Goal: Information Seeking & Learning: Understand process/instructions

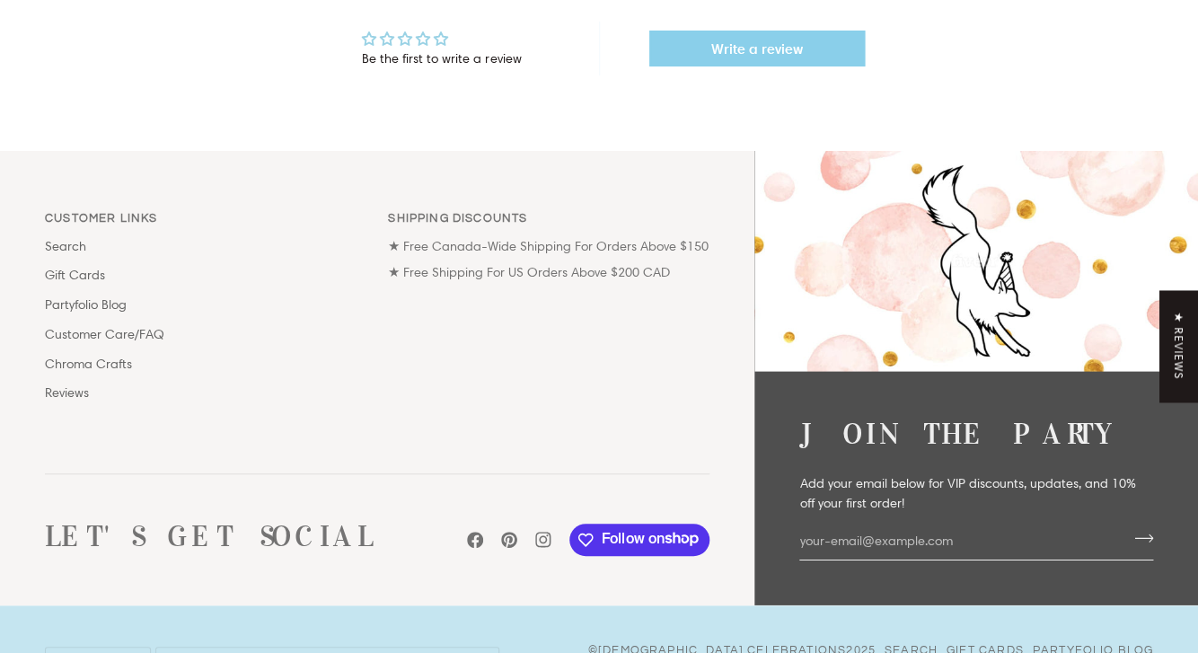
scroll to position [1621, 0]
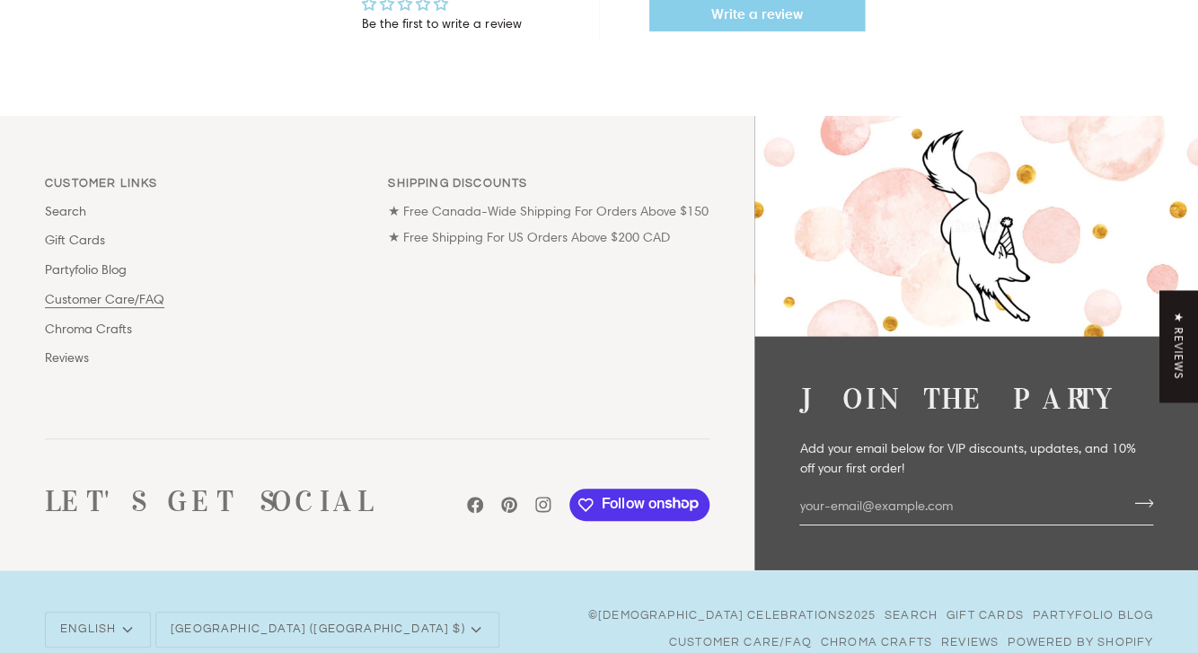
click at [110, 304] on link "Customer Care/FAQ" at bounding box center [104, 299] width 119 height 16
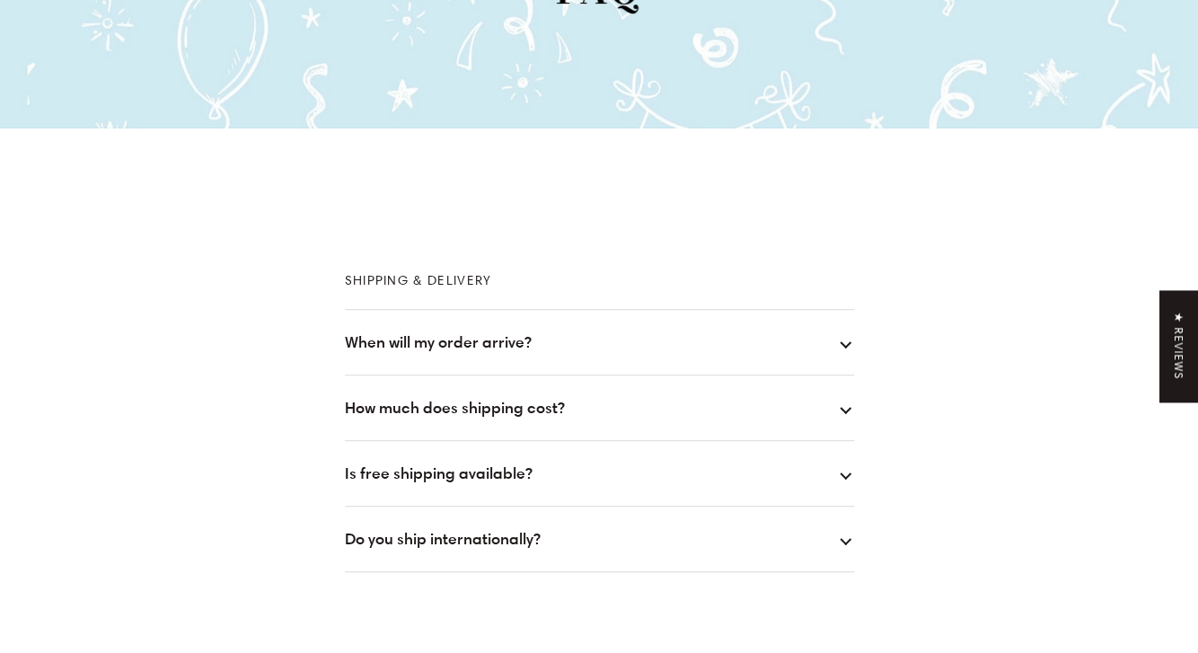
click at [411, 395] on button "How much does shipping cost?" at bounding box center [599, 407] width 509 height 65
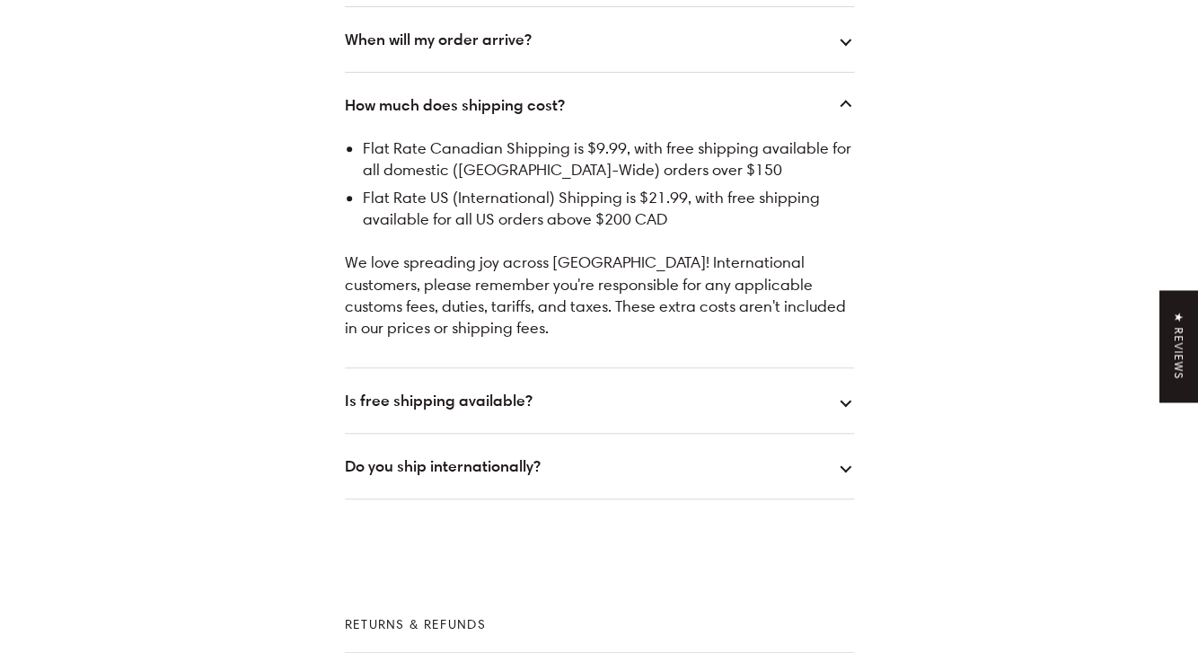
scroll to position [562, 0]
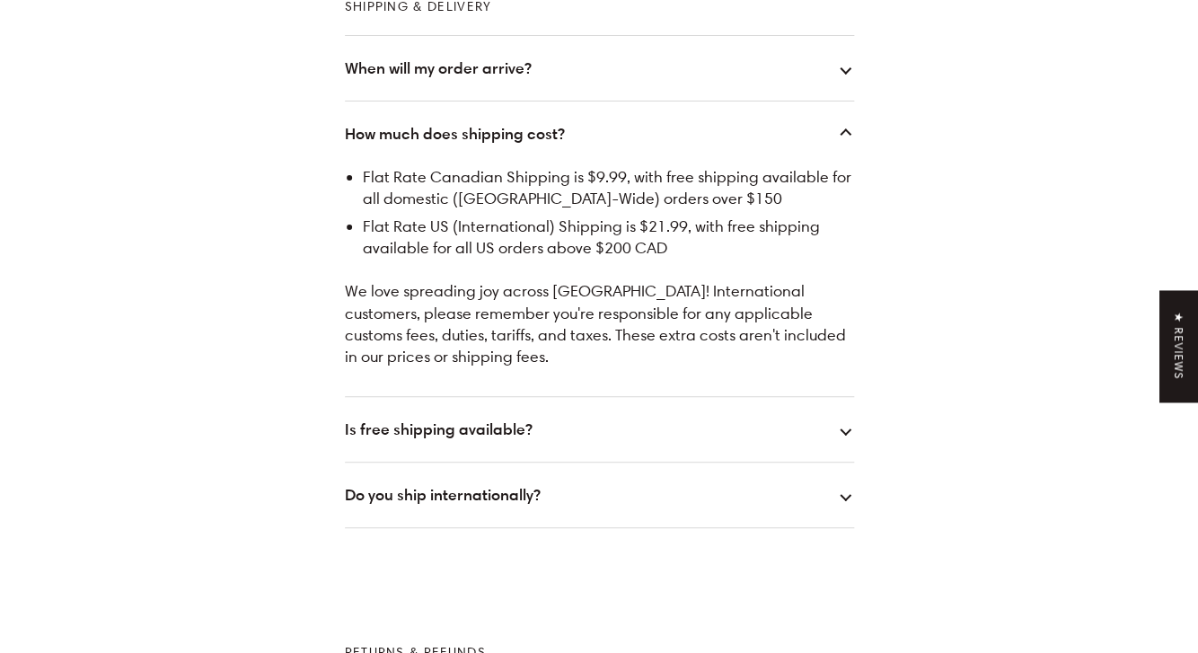
click at [422, 80] on button "When will my order arrive?" at bounding box center [599, 68] width 509 height 65
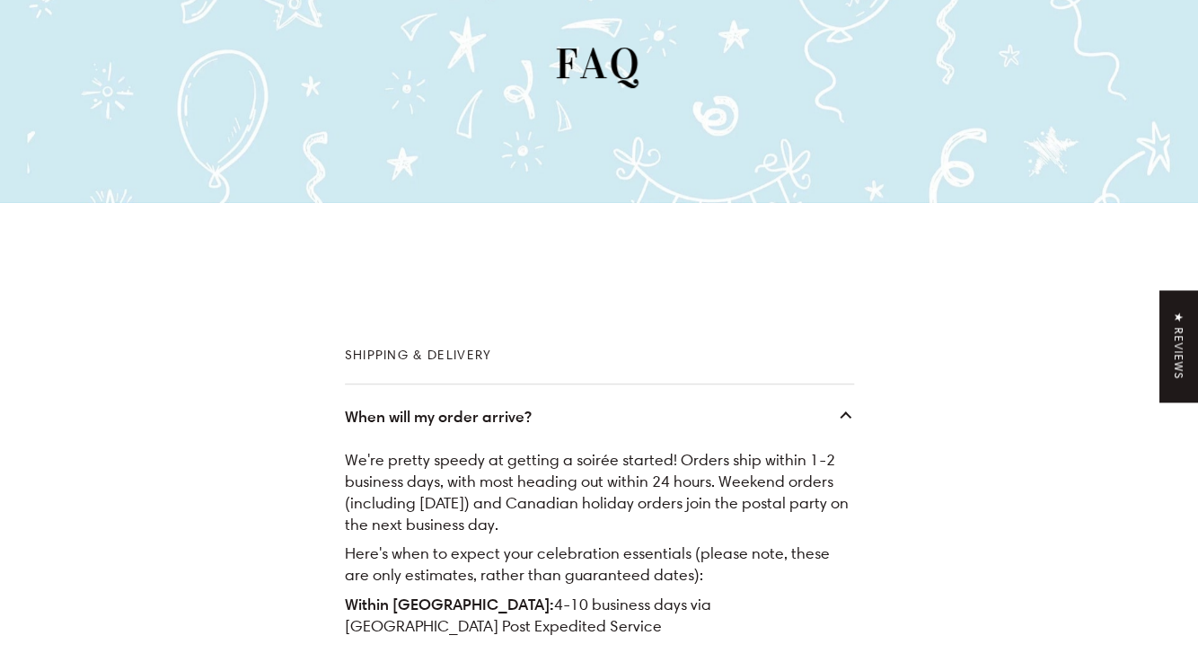
scroll to position [0, 0]
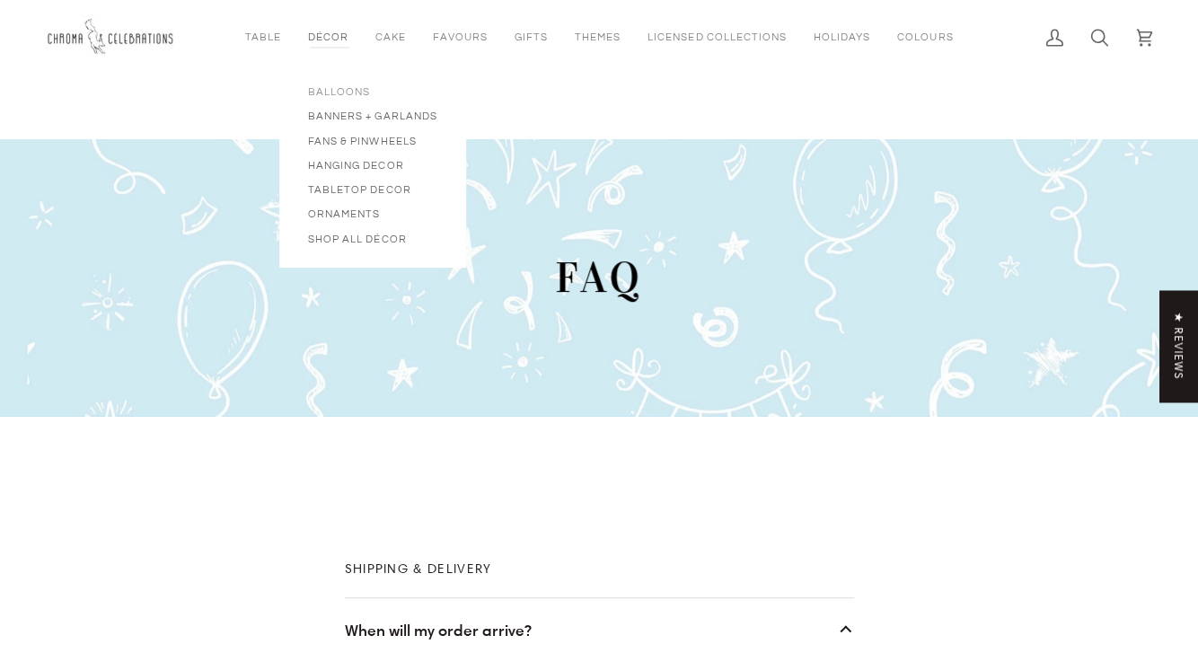
click at [340, 94] on span "Balloons" at bounding box center [372, 91] width 129 height 15
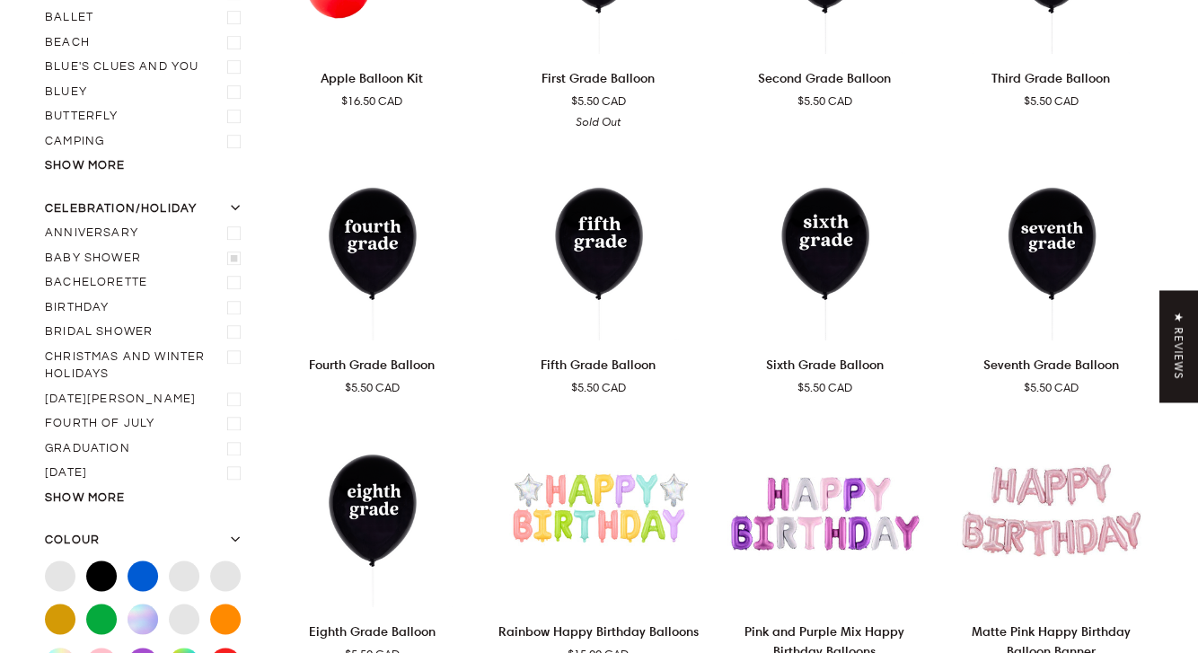
scroll to position [422, 0]
click at [240, 251] on icon "Baby shower" at bounding box center [235, 257] width 11 height 12
click at [45, 246] on input "Baby shower" at bounding box center [45, 246] width 0 height 0
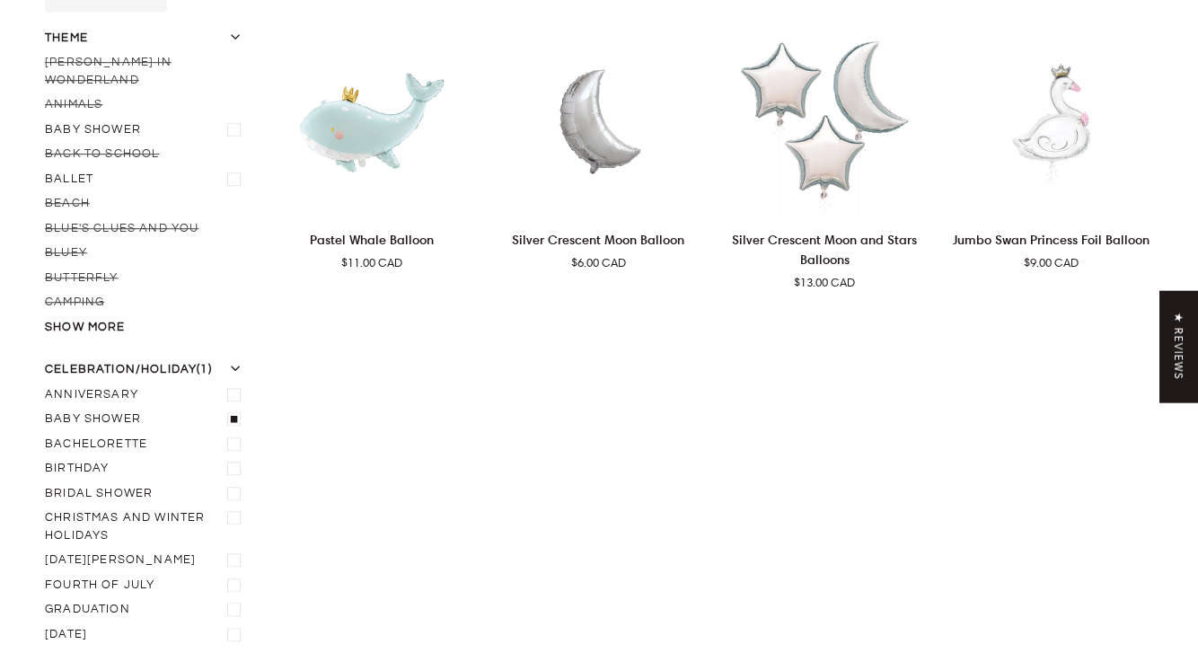
scroll to position [307, 0]
click at [236, 411] on icon "Baby shower" at bounding box center [235, 417] width 11 height 12
click at [45, 406] on input "Baby shower" at bounding box center [45, 406] width 0 height 0
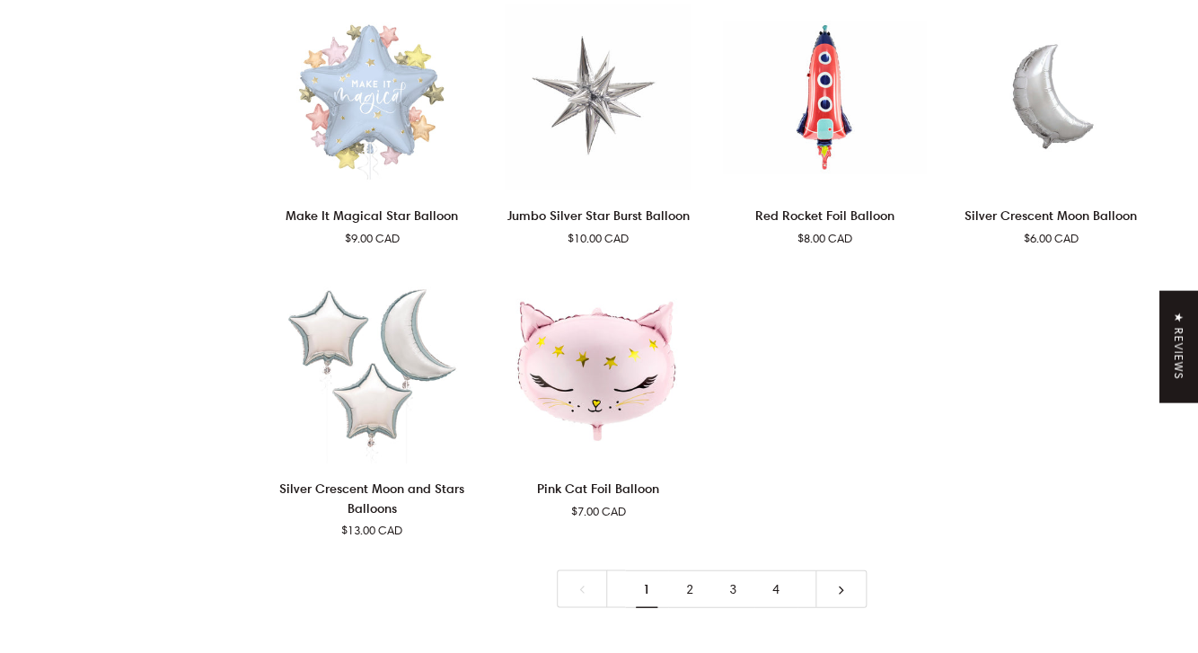
scroll to position [3536, 0]
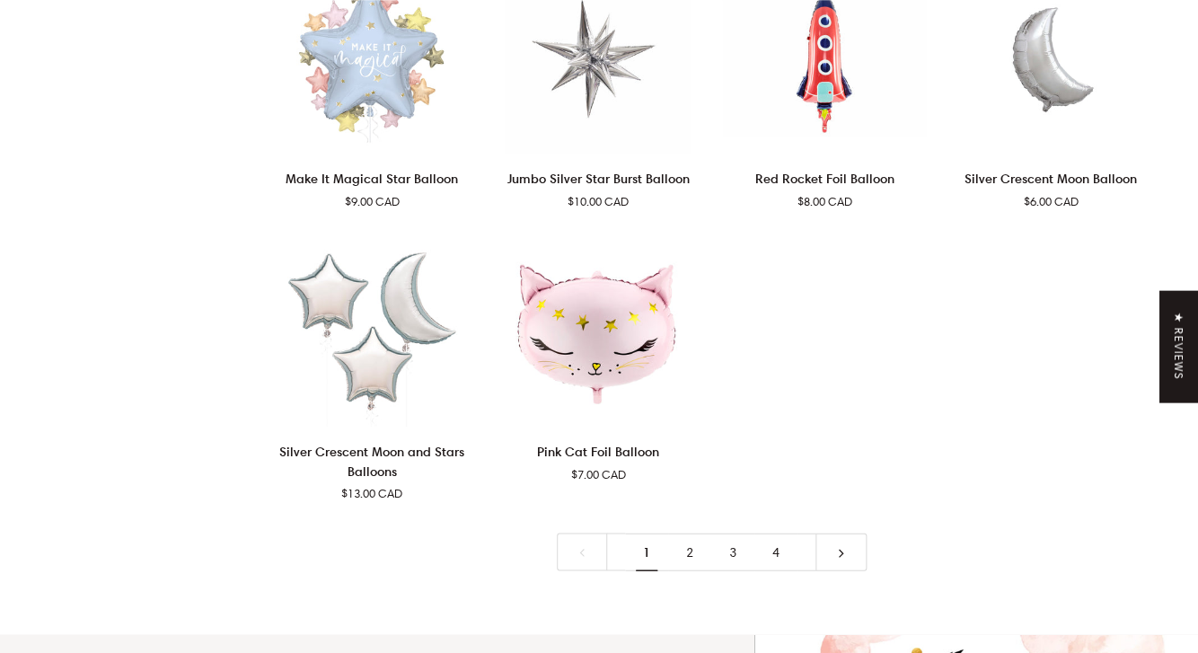
click at [692, 533] on link "2" at bounding box center [689, 552] width 43 height 39
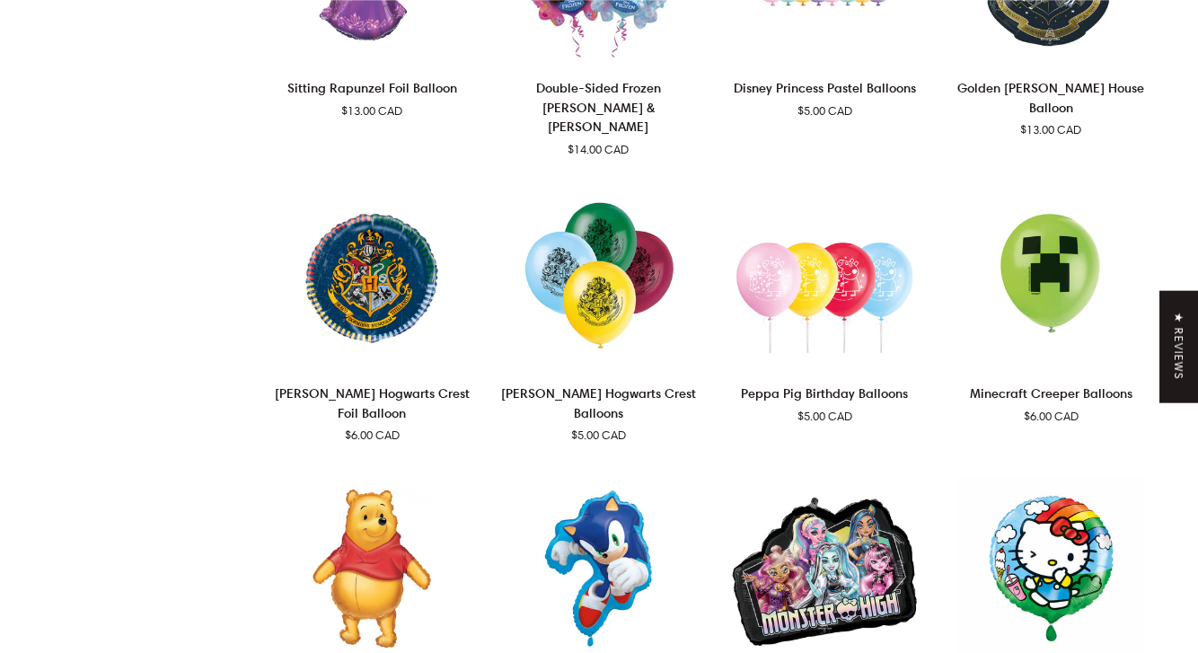
scroll to position [3083, 0]
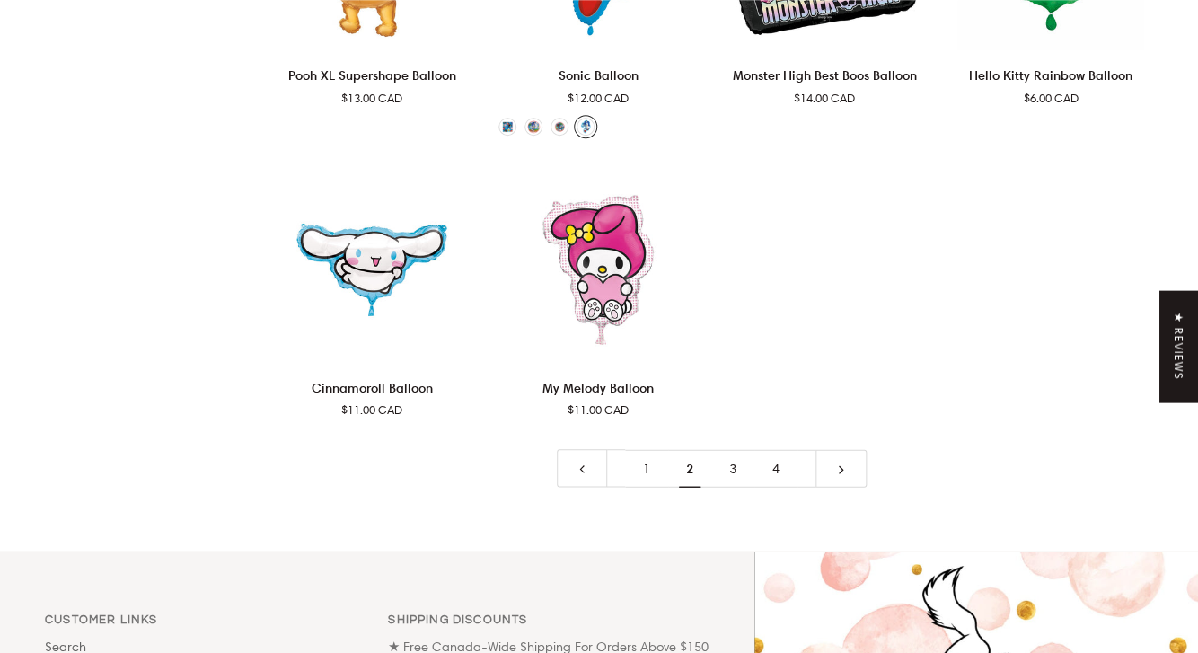
click at [741, 454] on link "3" at bounding box center [732, 468] width 43 height 39
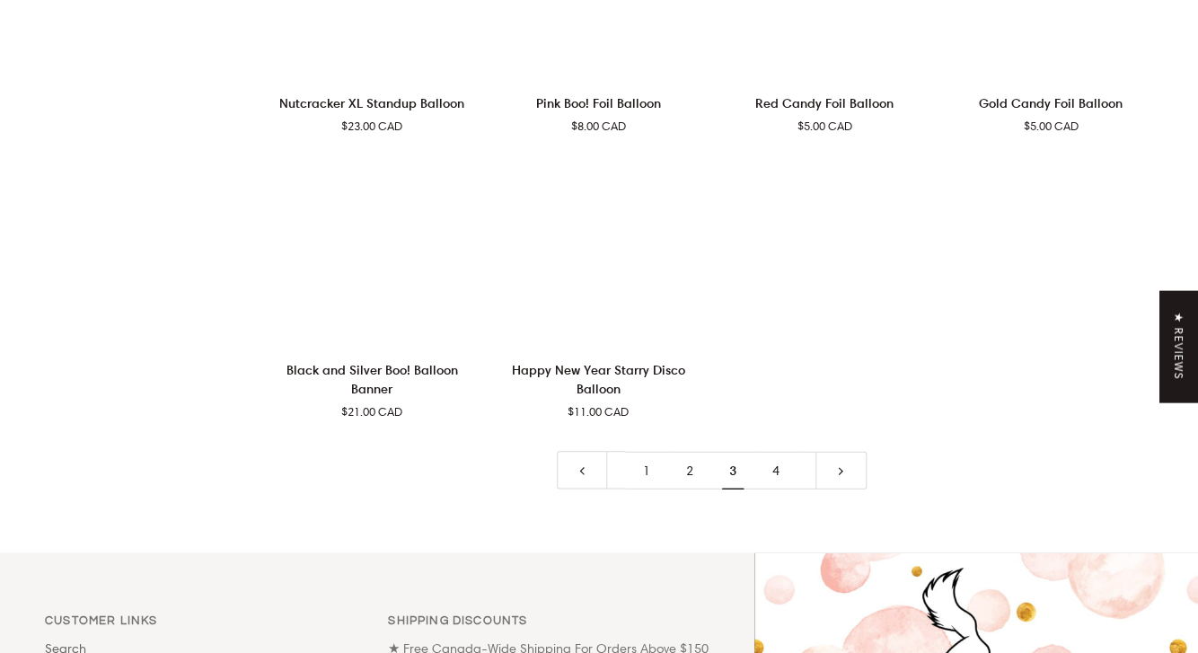
scroll to position [3676, 0]
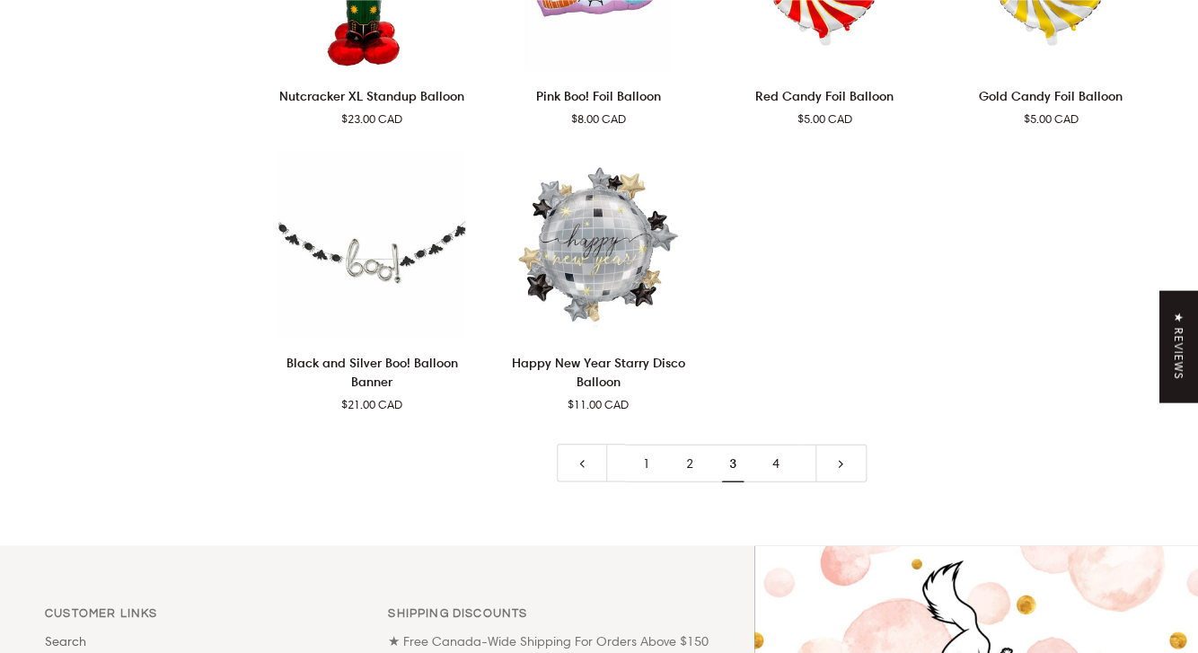
click at [777, 467] on link "4" at bounding box center [775, 463] width 43 height 39
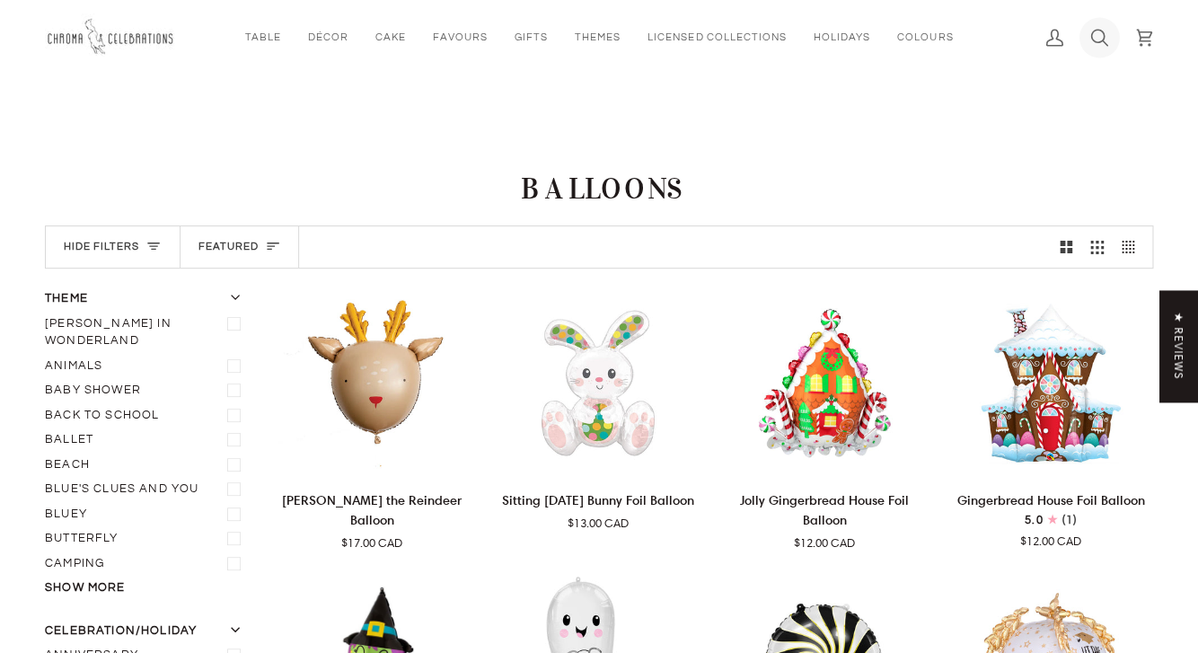
click at [1110, 43] on link "Search" at bounding box center [1099, 37] width 45 height 75
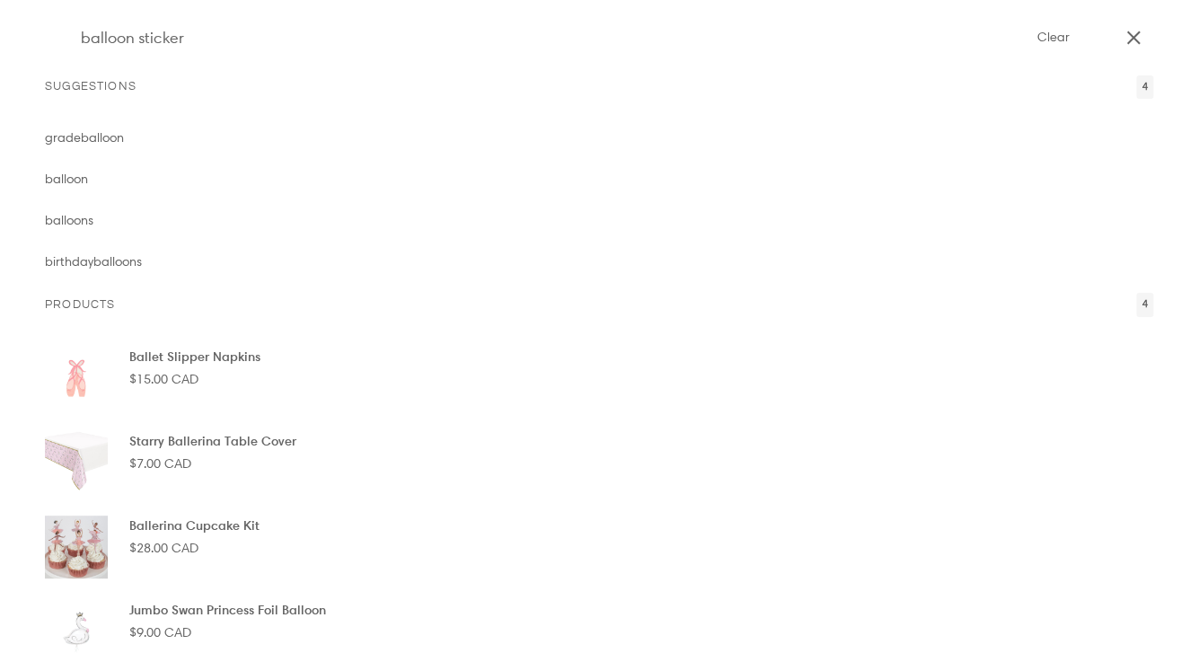
type input "balloon sticker"
click at [45, 0] on button "Search" at bounding box center [58, 37] width 27 height 75
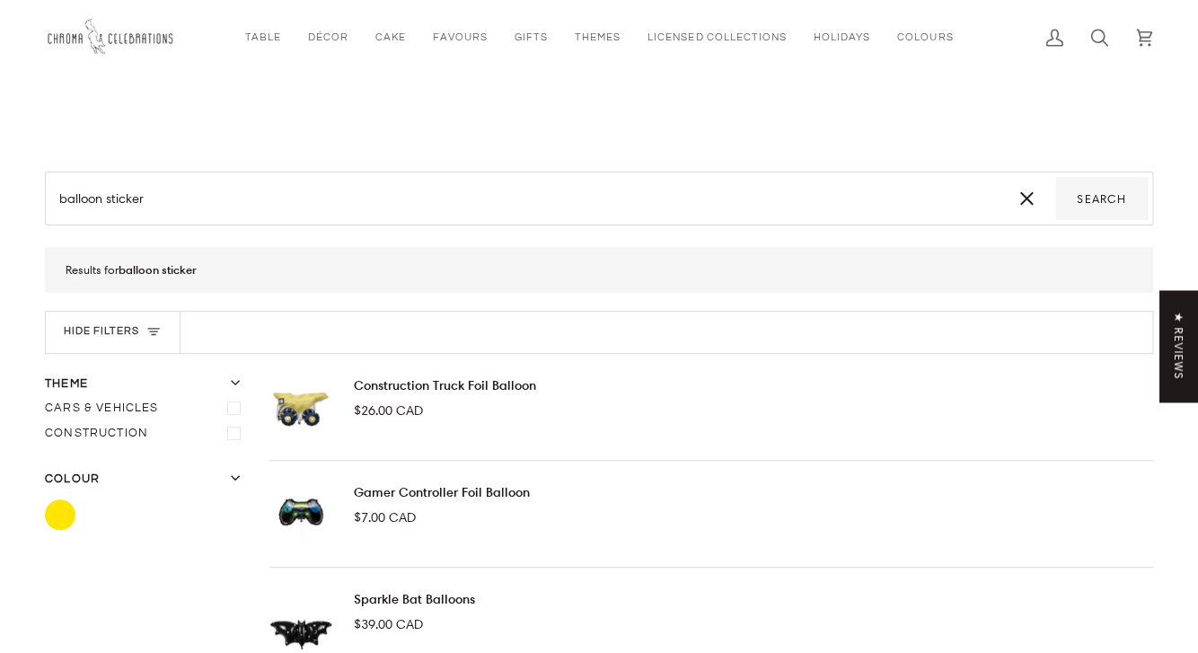
click at [898, 193] on input "balloon sticker" at bounding box center [524, 198] width 948 height 43
type input "p"
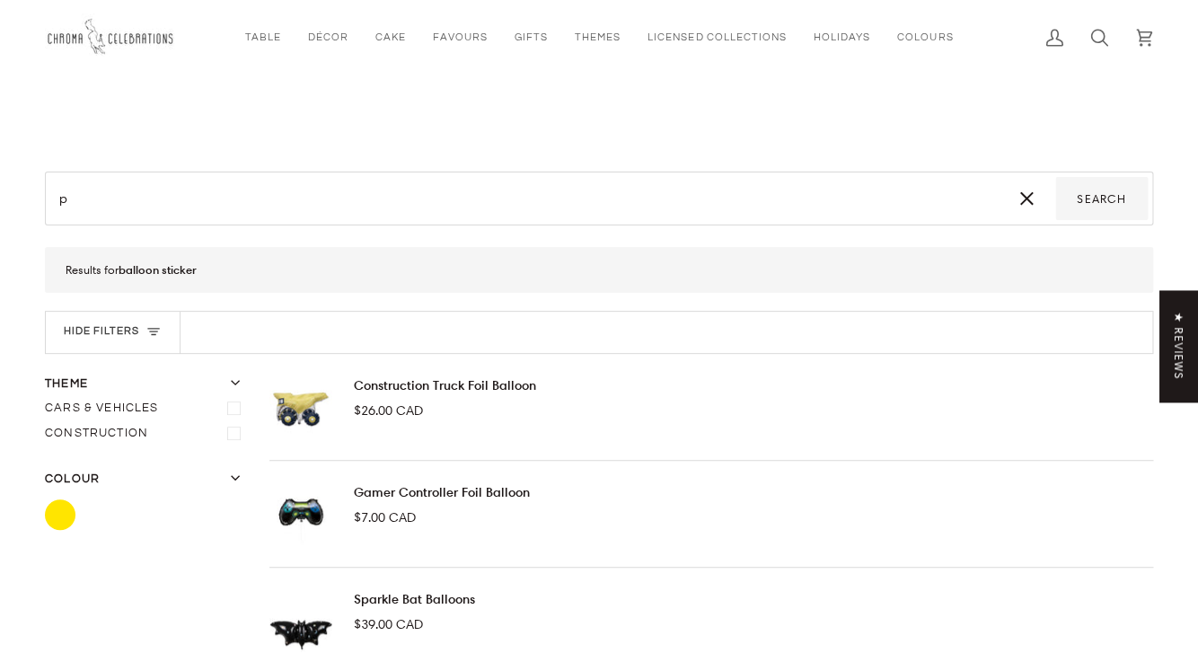
type input "pe"
type input "pet"
type input "pete"
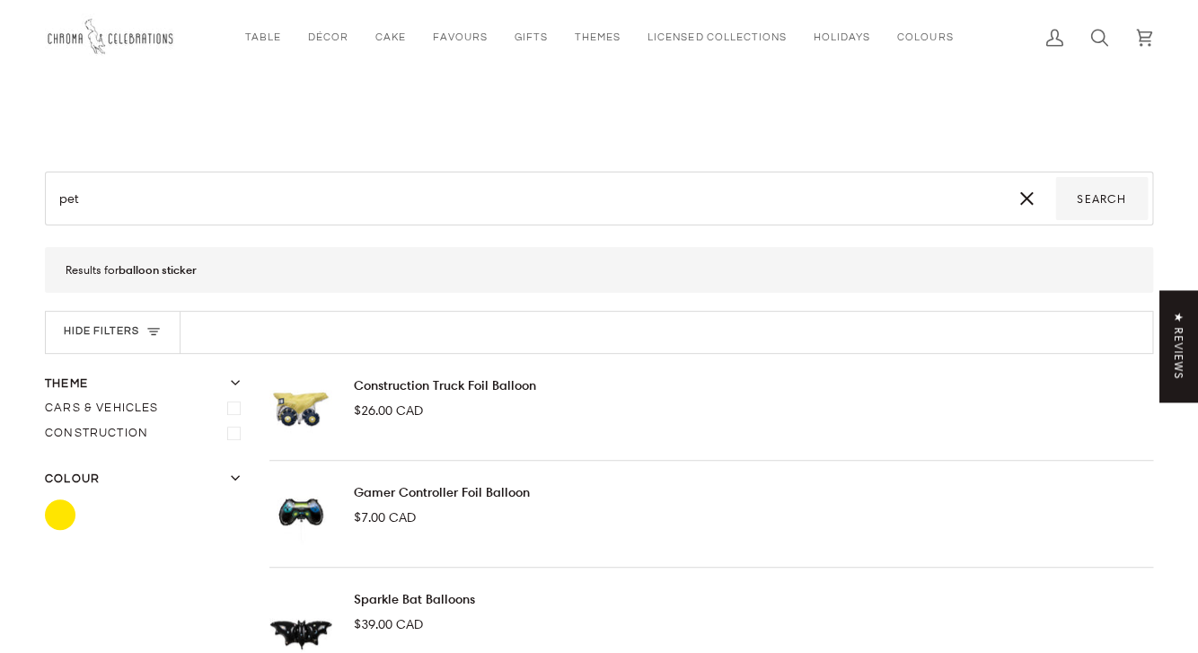
type input "pete"
type input "peter"
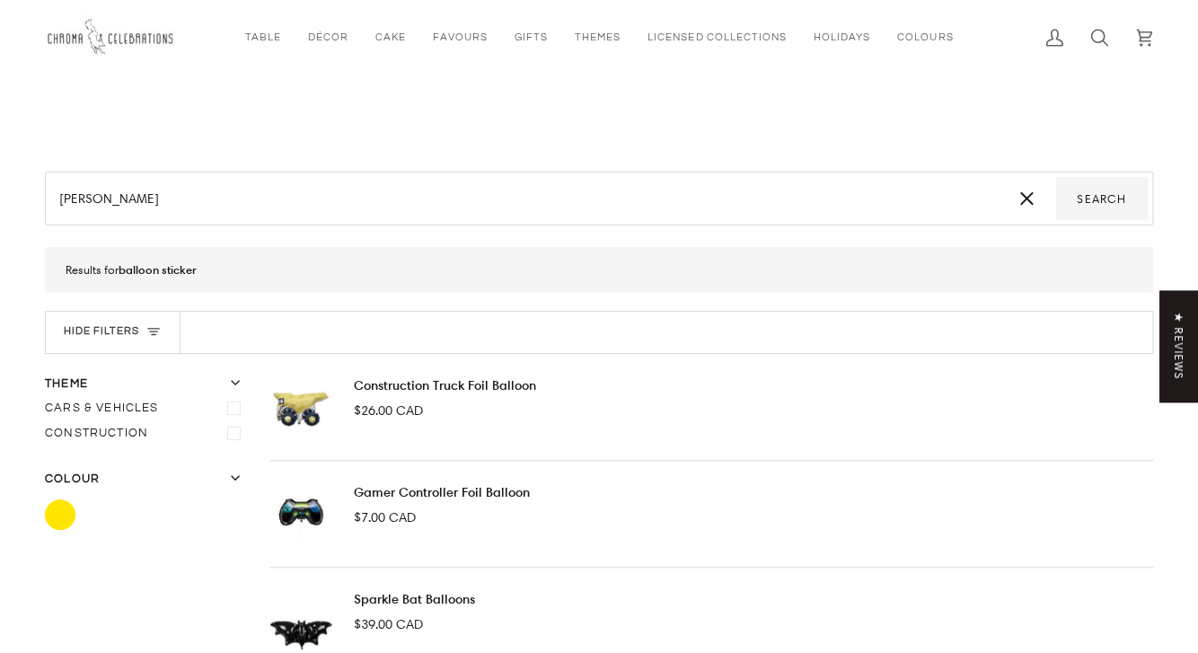
type input "peter r"
type input "peter ra"
type input "peter rab"
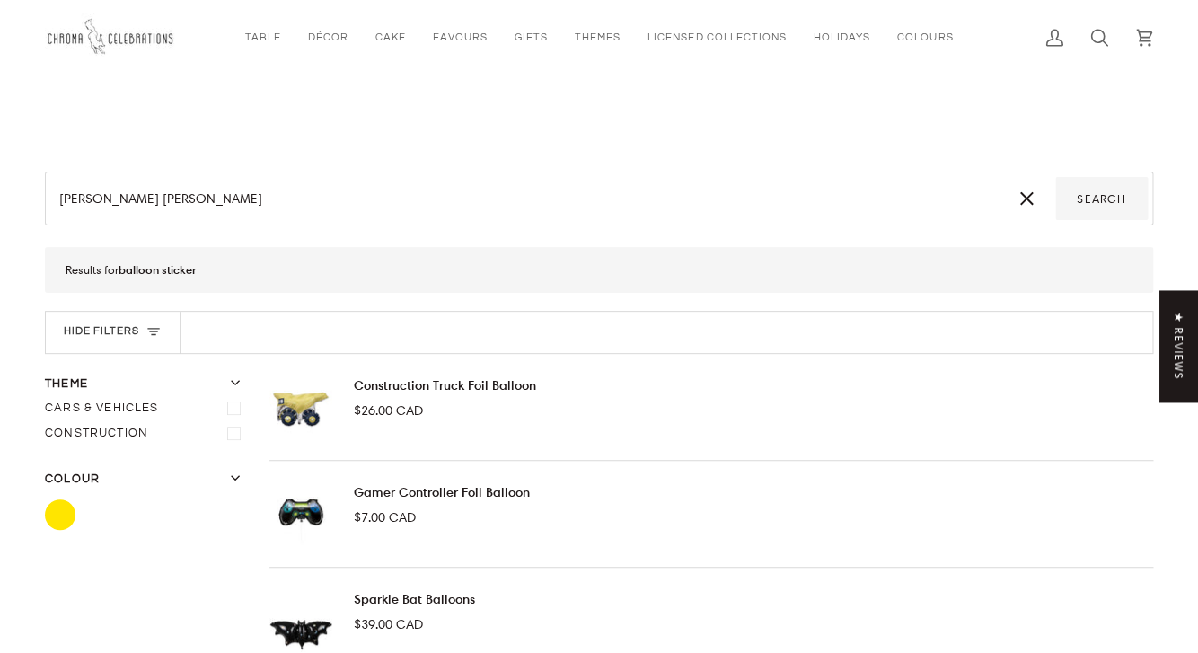
type input "peter rab"
type input "peter rabb"
type input "peter rabbi"
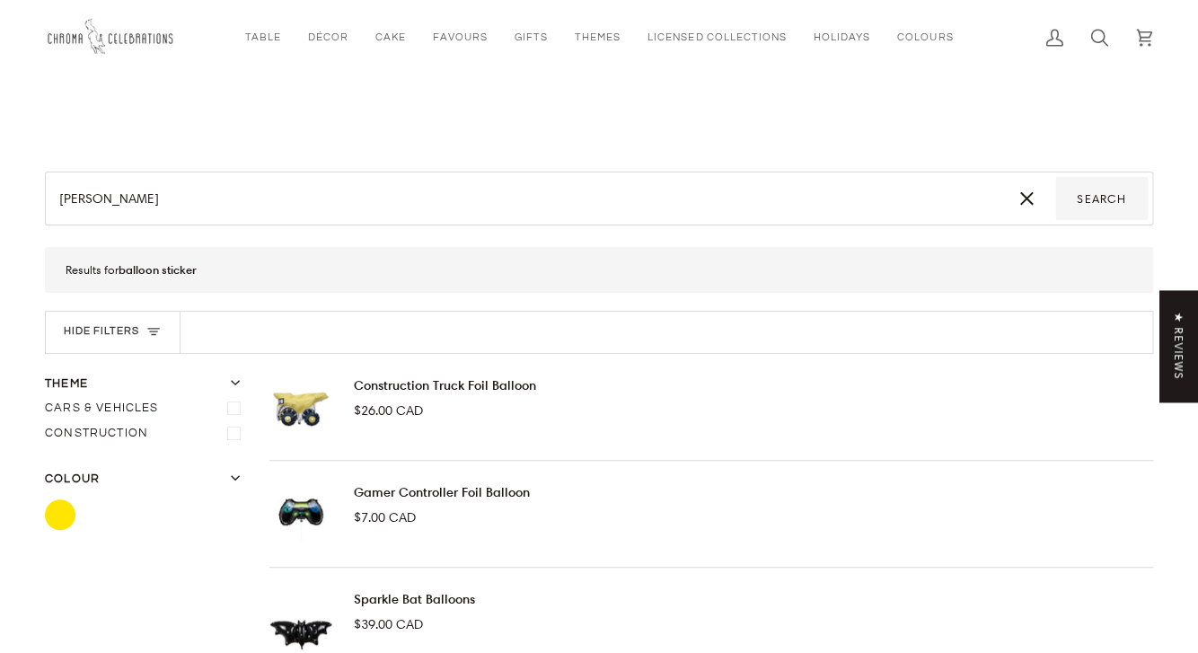
type input "peter rabbit"
click at [1055, 177] on button "Search" at bounding box center [1101, 198] width 93 height 43
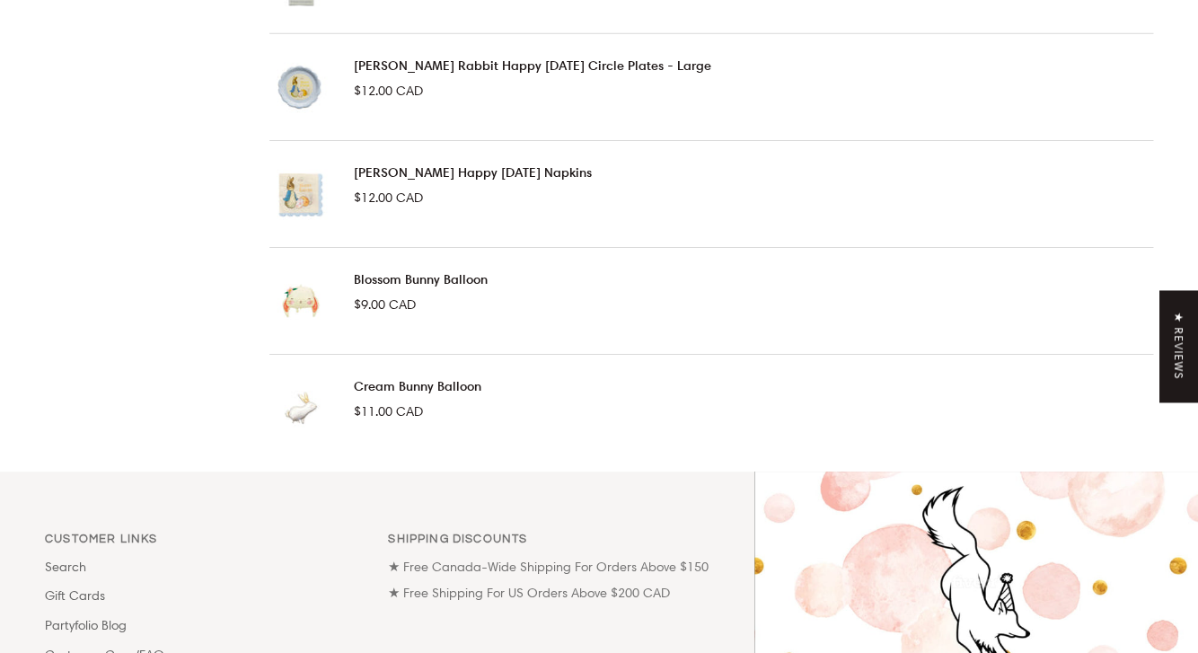
scroll to position [2029, 0]
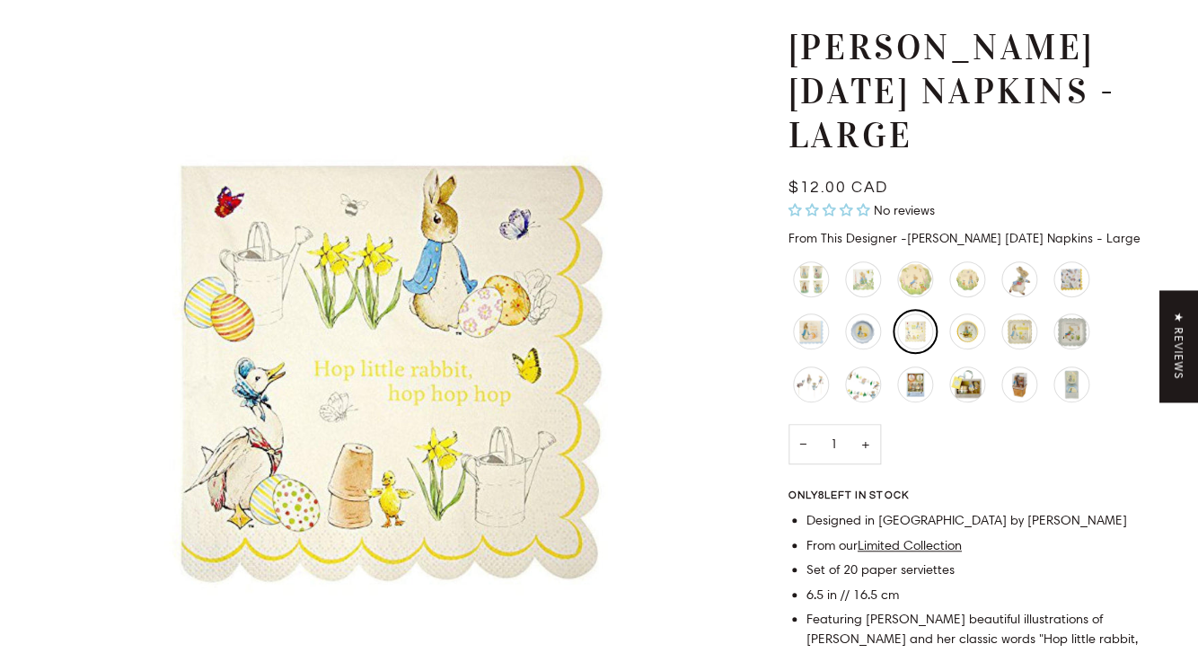
scroll to position [131, 0]
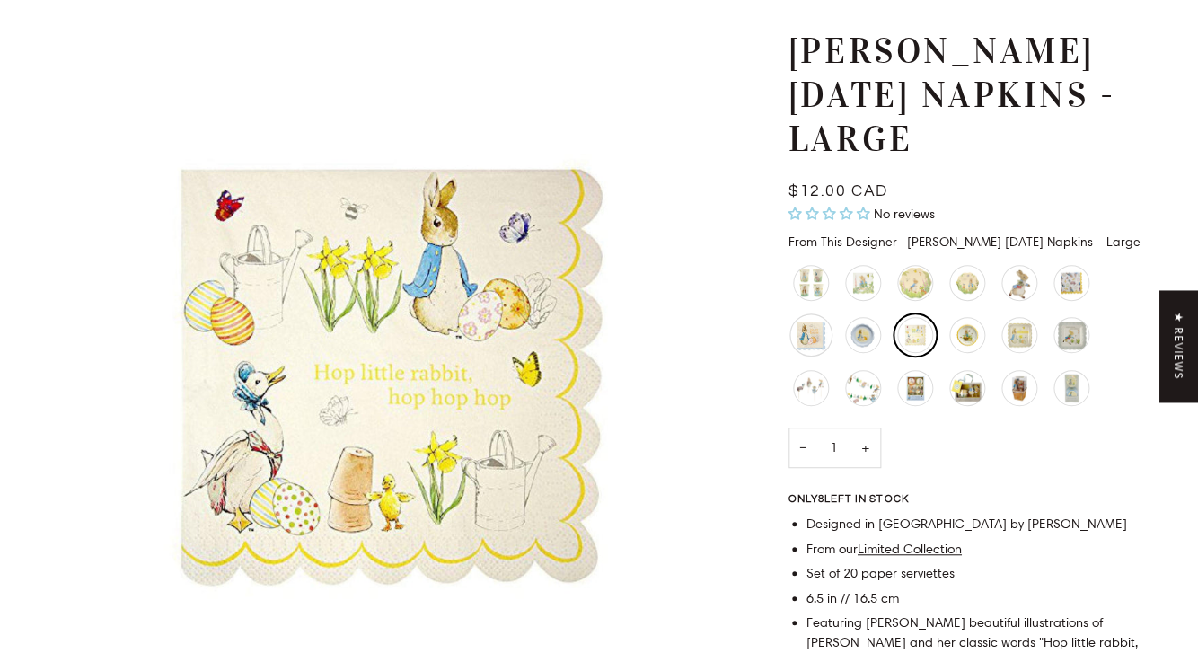
click at [813, 335] on div "Peter Rabbit Happy Easter Napkins" at bounding box center [811, 334] width 43 height 43
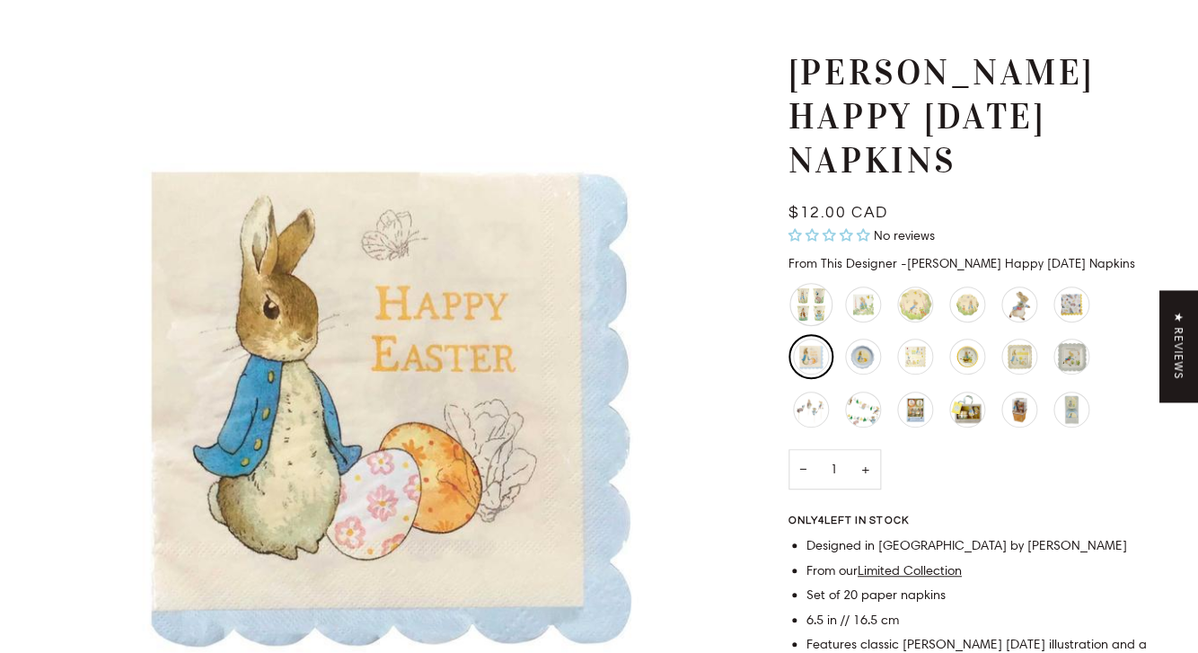
scroll to position [119, 0]
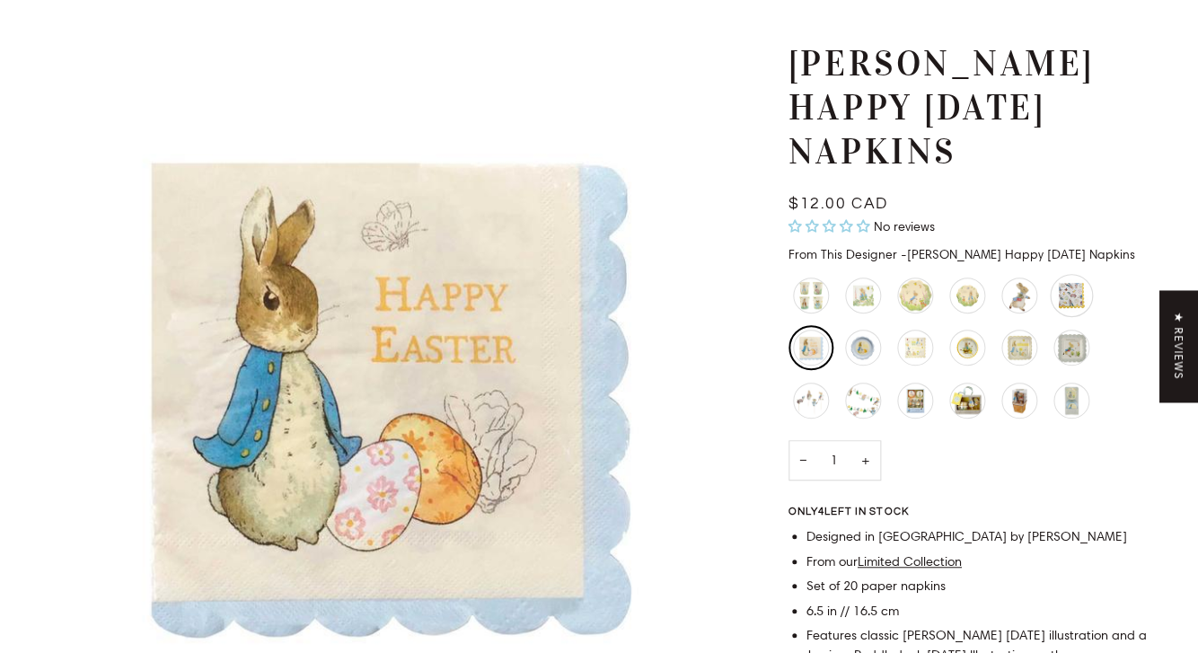
click at [1063, 303] on div "Peter Rabbit Easter Egg Napkins - Large" at bounding box center [1071, 295] width 43 height 43
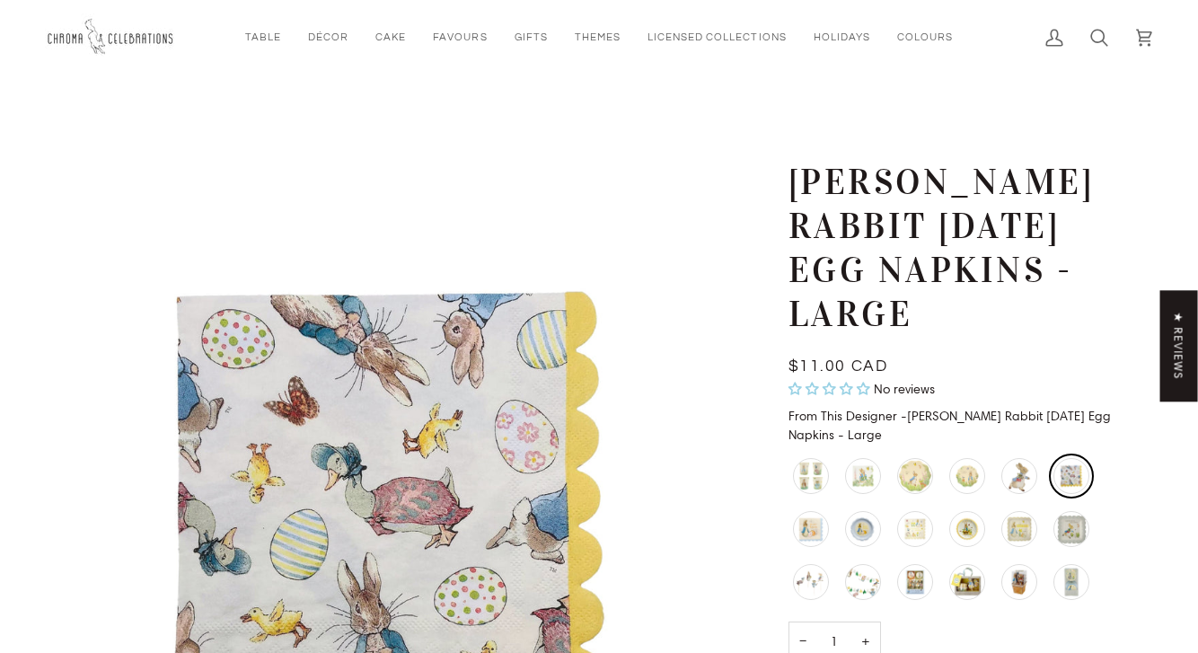
scroll to position [151, 0]
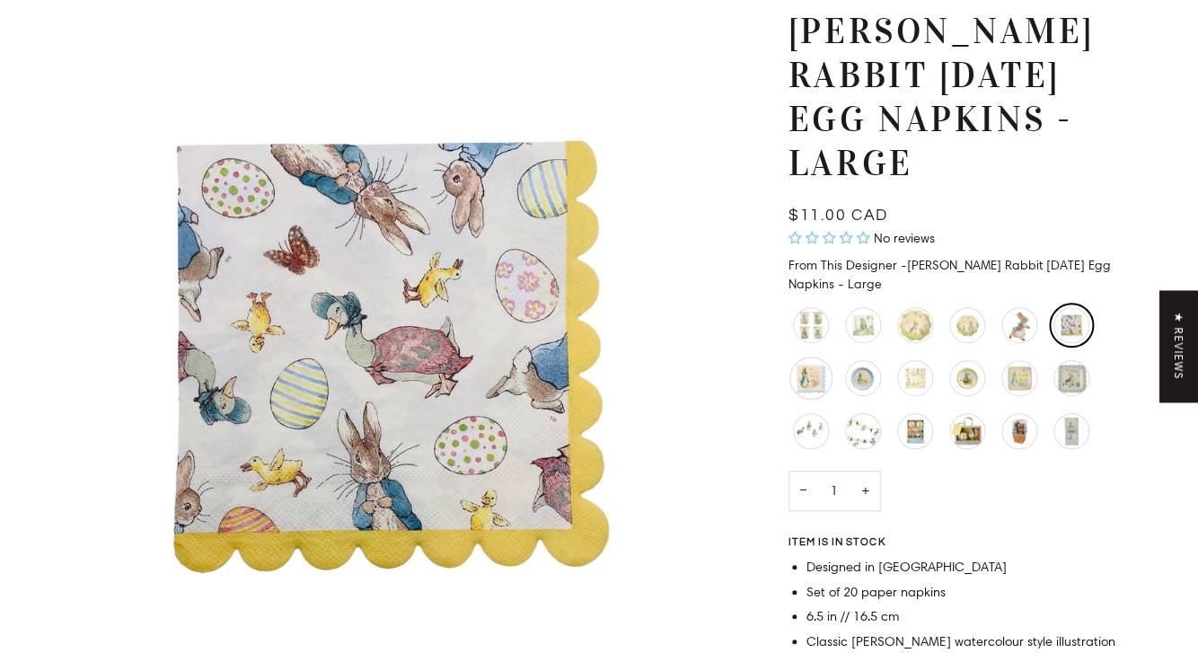
click at [824, 357] on div "Peter Rabbit Happy Easter Napkins" at bounding box center [811, 378] width 43 height 43
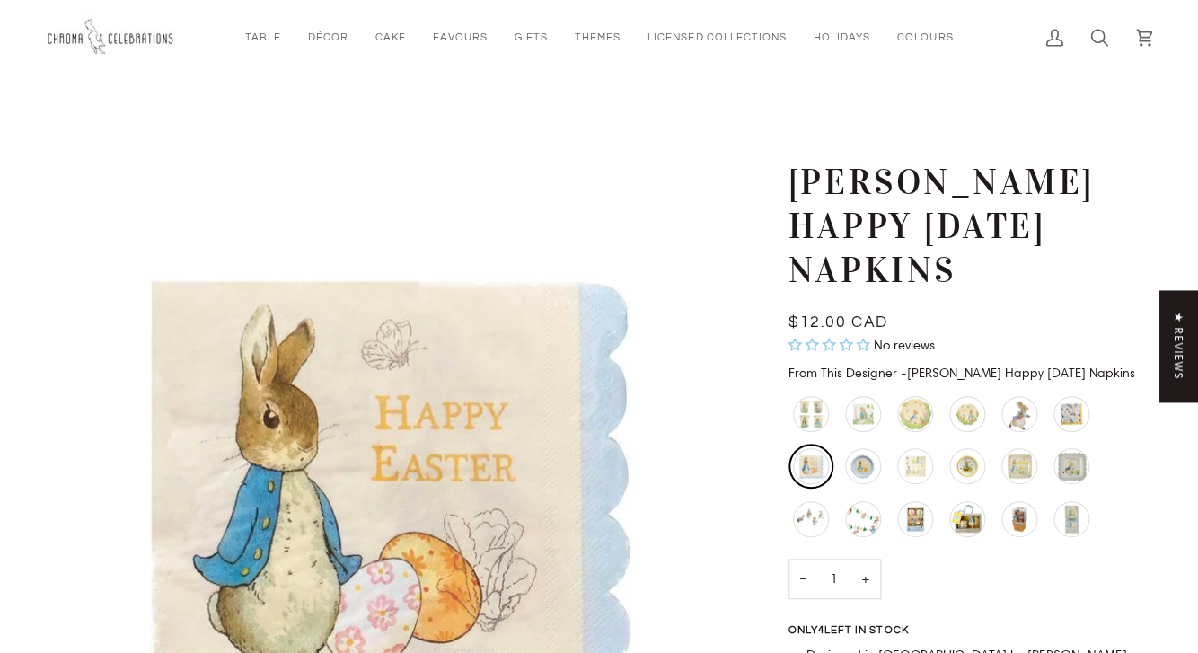
scroll to position [84, 0]
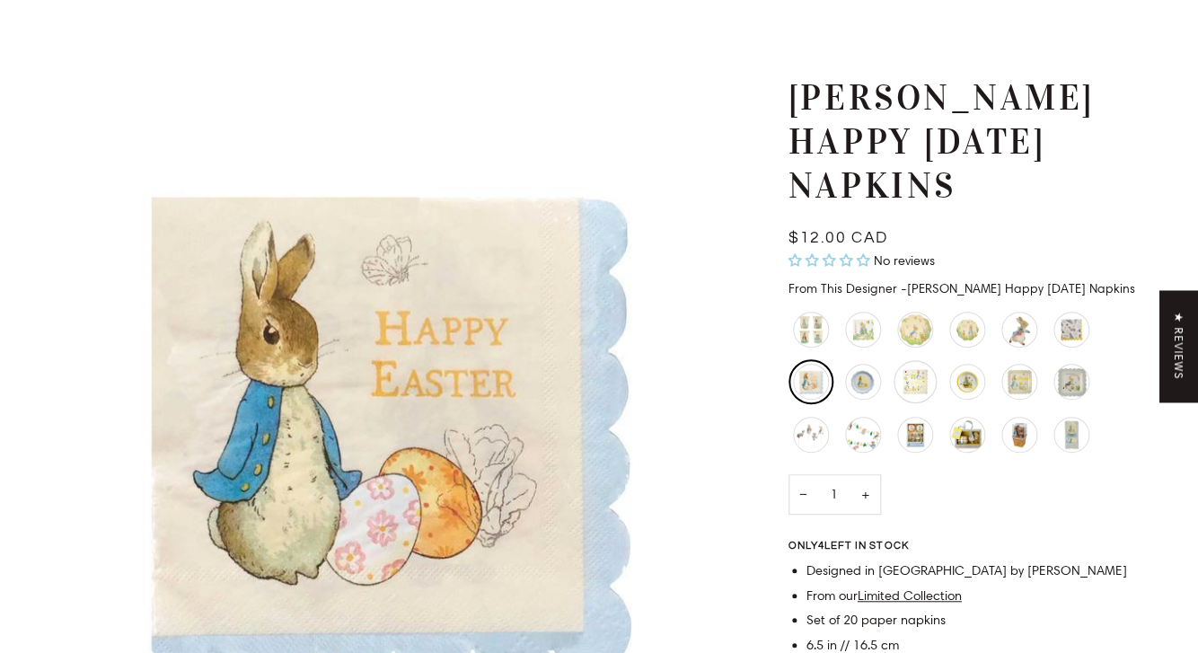
click at [918, 399] on div "Peter Rabbit Easter Napkins - Large" at bounding box center [915, 381] width 43 height 43
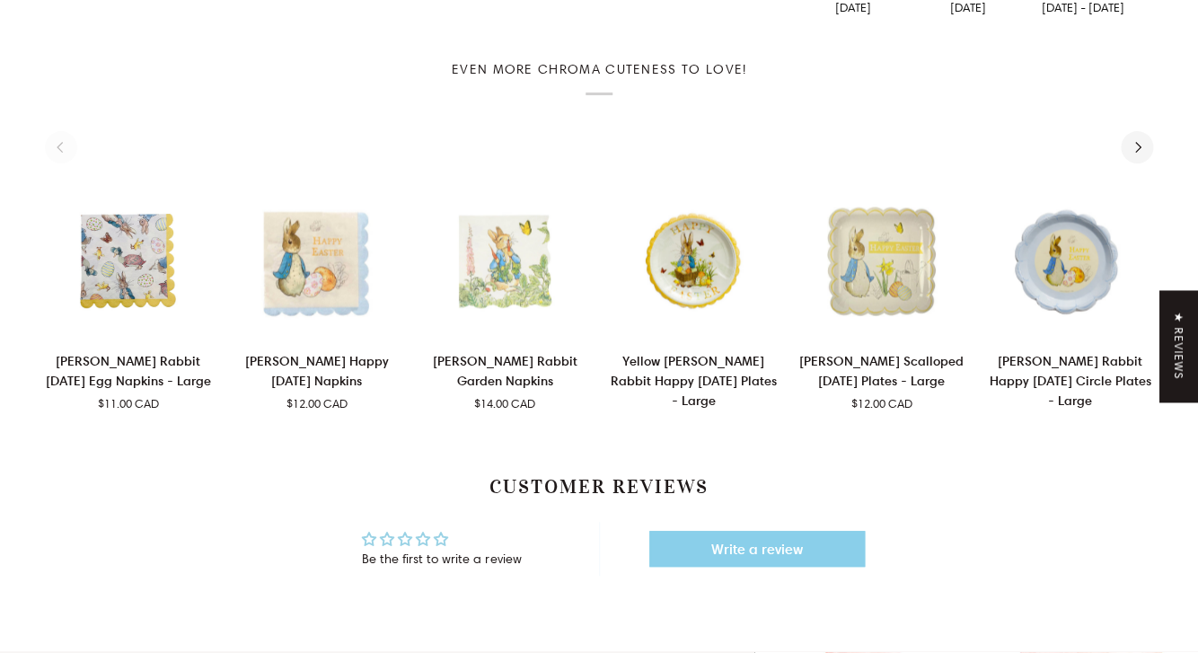
scroll to position [1238, 0]
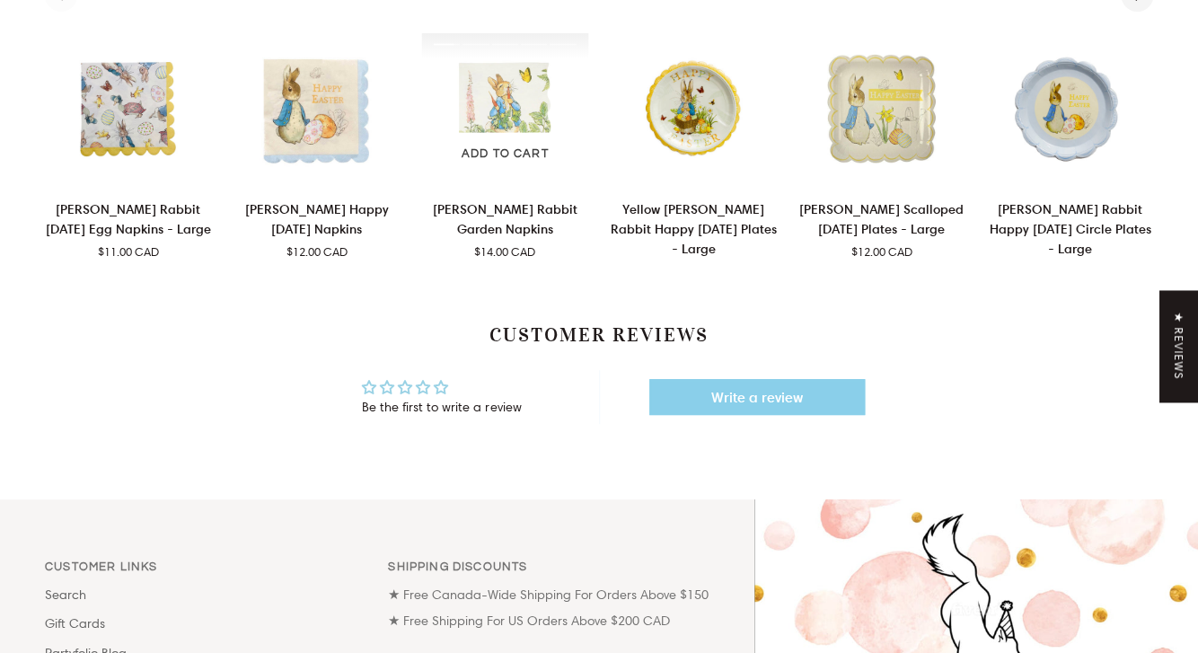
click at [469, 121] on img "Peter Rabbit Garden Napkins" at bounding box center [504, 109] width 167 height 152
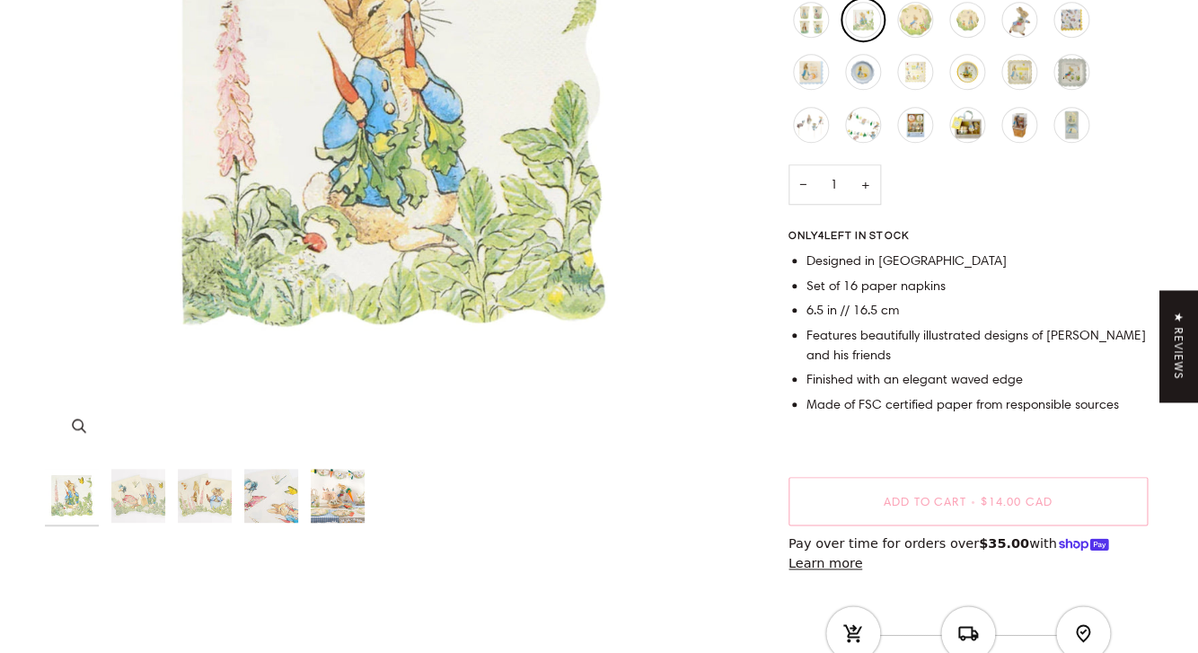
scroll to position [491, 0]
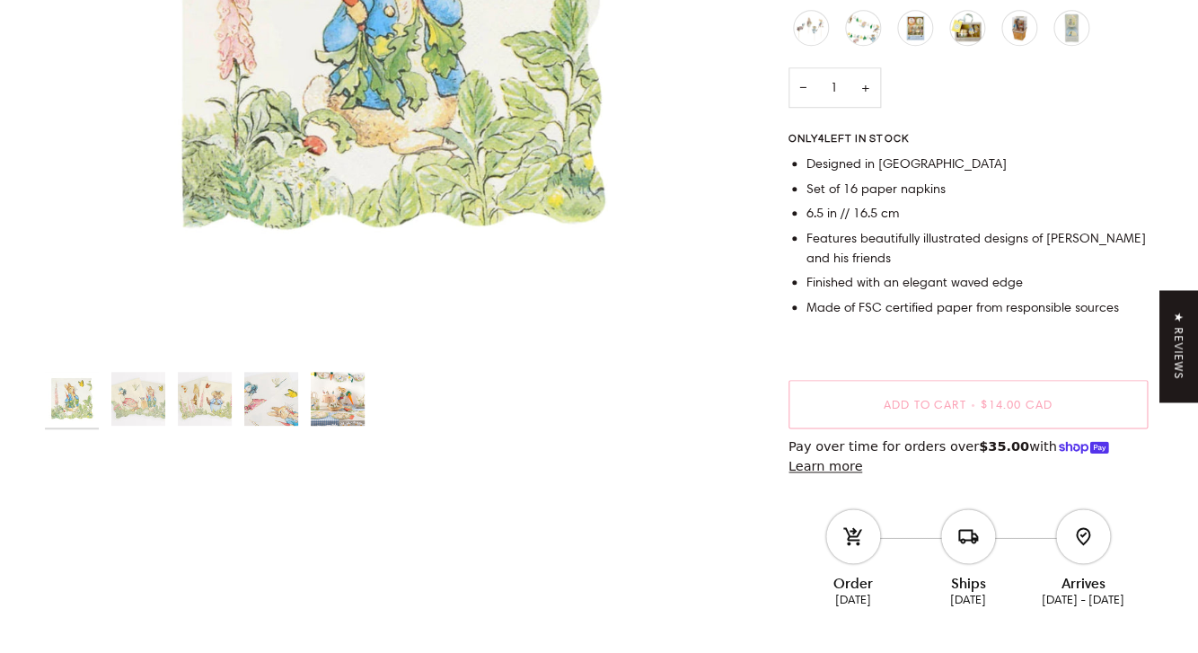
click at [345, 383] on img "Peter Rabbit Garden Napkins" at bounding box center [338, 399] width 54 height 54
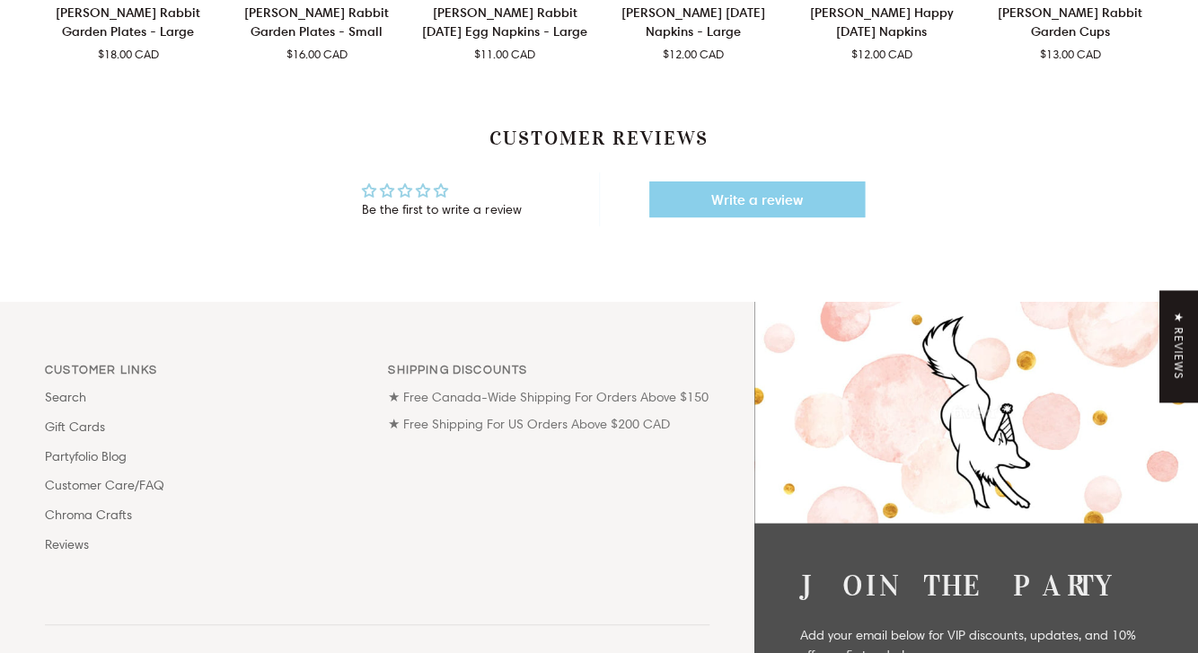
scroll to position [1433, 0]
click at [105, 476] on link "Customer Care/FAQ" at bounding box center [104, 484] width 119 height 16
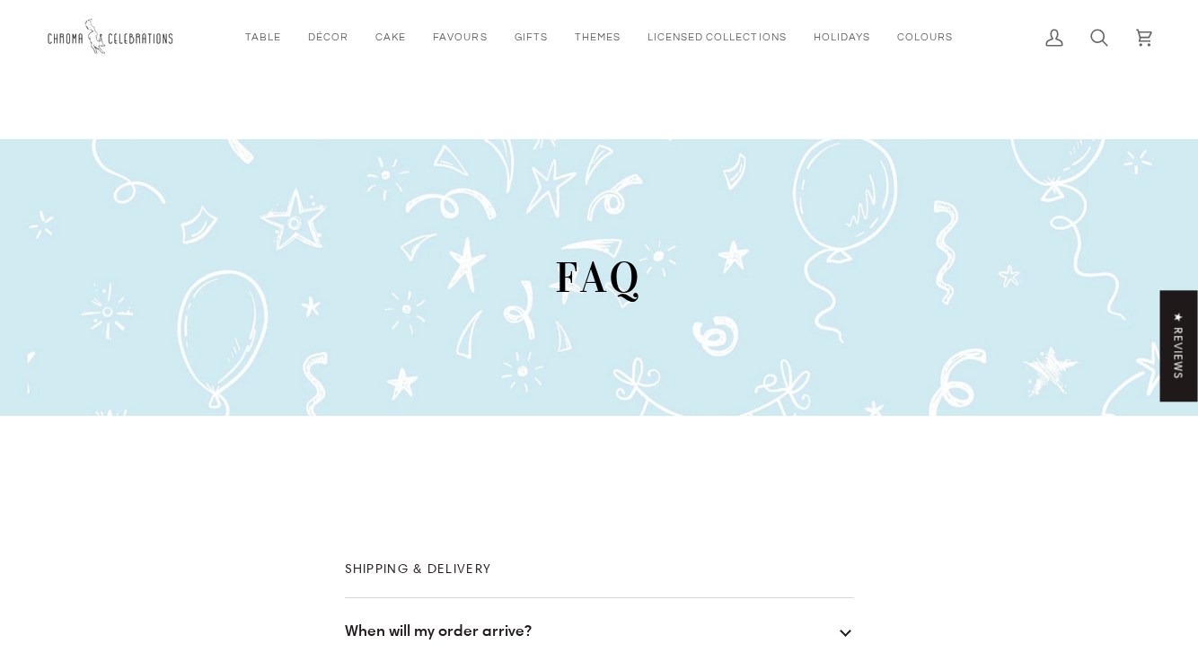
scroll to position [462, 0]
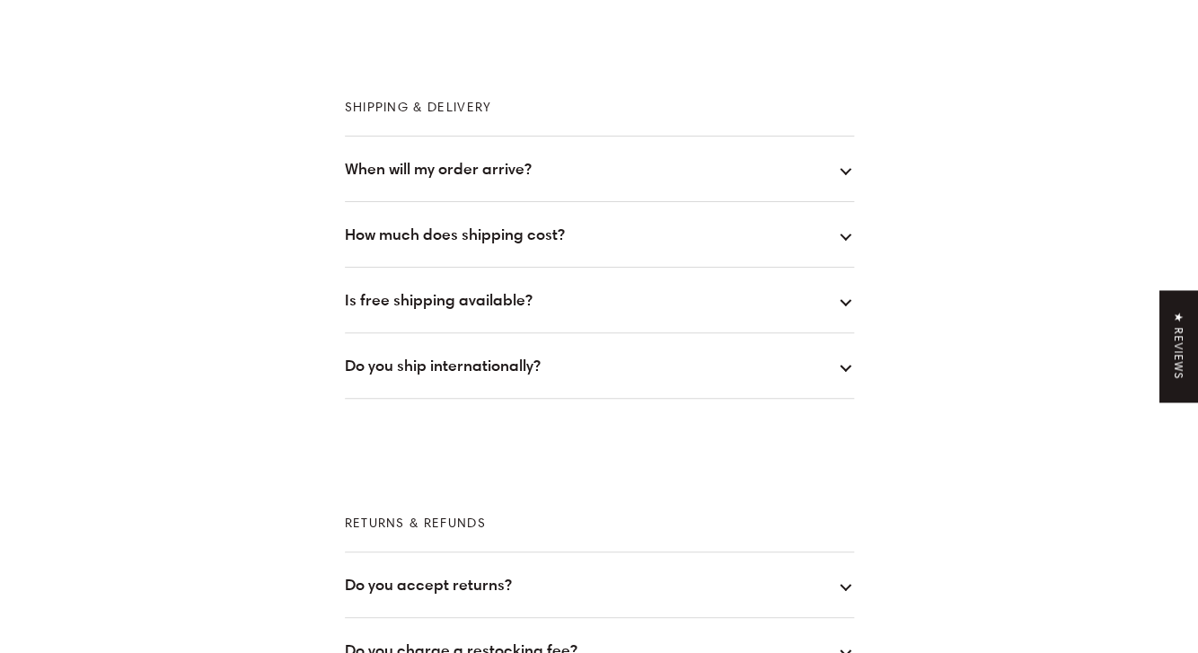
click at [395, 251] on button "How much does shipping cost?" at bounding box center [599, 234] width 509 height 65
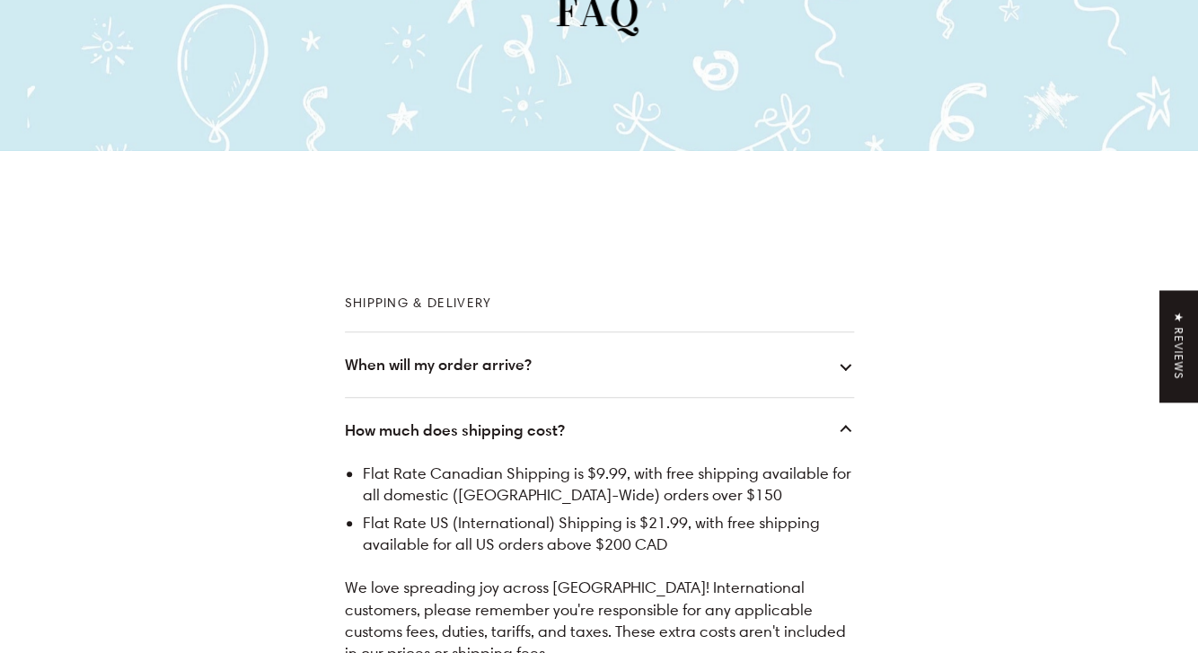
scroll to position [0, 0]
